Goal: Book appointment/travel/reservation

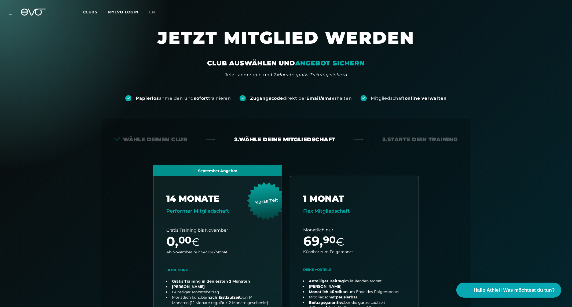
click at [34, 10] on icon at bounding box center [37, 12] width 18 height 7
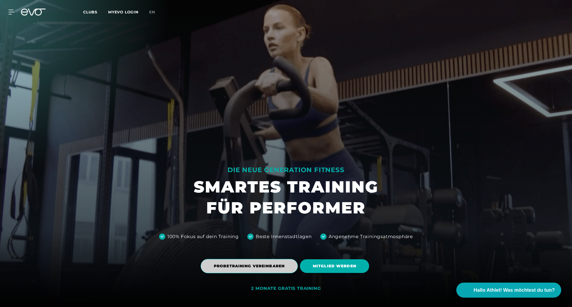
click at [252, 269] on span "PROBETRAINING VEREINBAREN" at bounding box center [249, 267] width 71 height 6
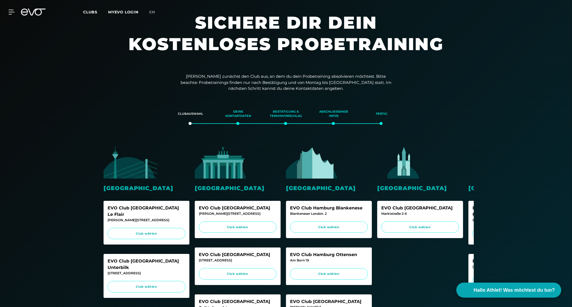
scroll to position [30, 0]
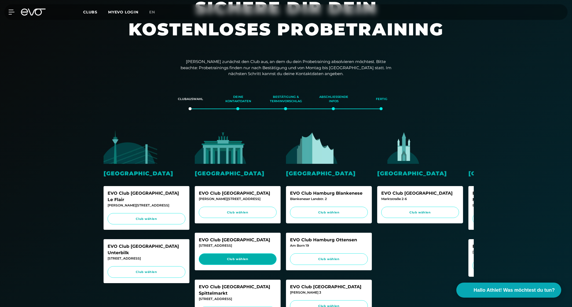
click at [243, 263] on link "Club wählen" at bounding box center [238, 260] width 78 height 12
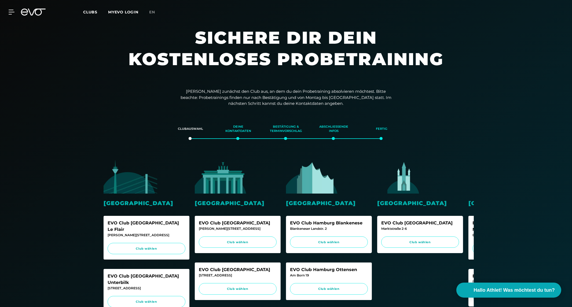
click at [38, 14] on icon at bounding box center [33, 12] width 25 height 7
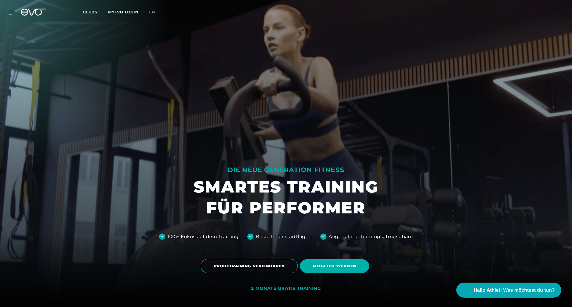
click at [35, 10] on icon at bounding box center [37, 12] width 18 height 7
click at [324, 266] on span "MITGLIED WERDEN" at bounding box center [334, 267] width 43 height 6
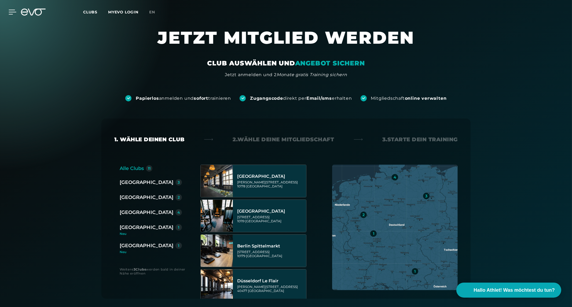
click at [12, 10] on icon at bounding box center [13, 12] width 8 height 5
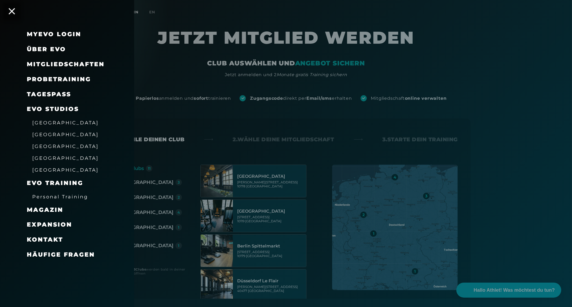
click at [63, 92] on link "TAGESPASS" at bounding box center [49, 94] width 44 height 7
drag, startPoint x: 53, startPoint y: 79, endPoint x: 52, endPoint y: 72, distance: 6.5
click at [52, 79] on span "Probetraining" at bounding box center [59, 79] width 64 height 7
